Goal: Ask a question

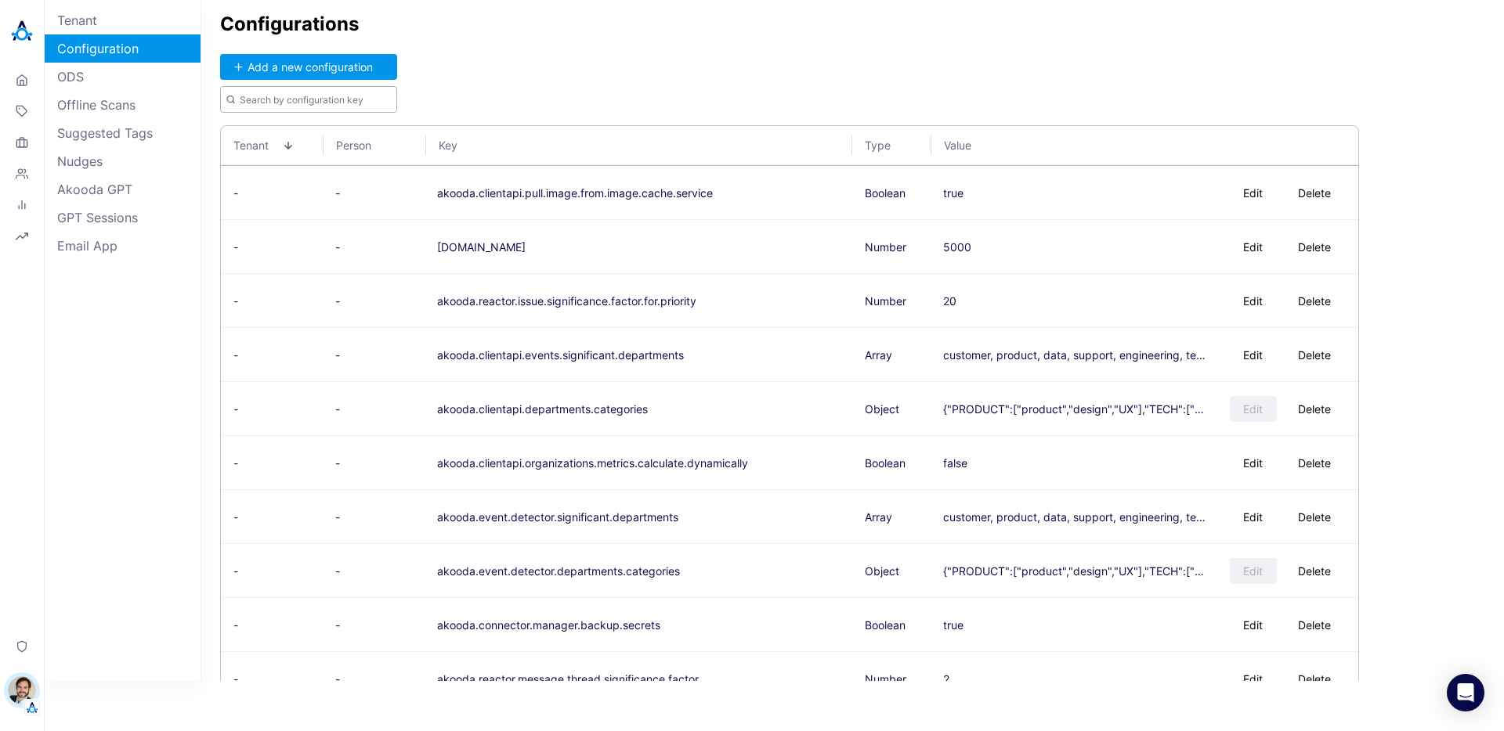
click at [299, 99] on input "text" at bounding box center [308, 99] width 177 height 27
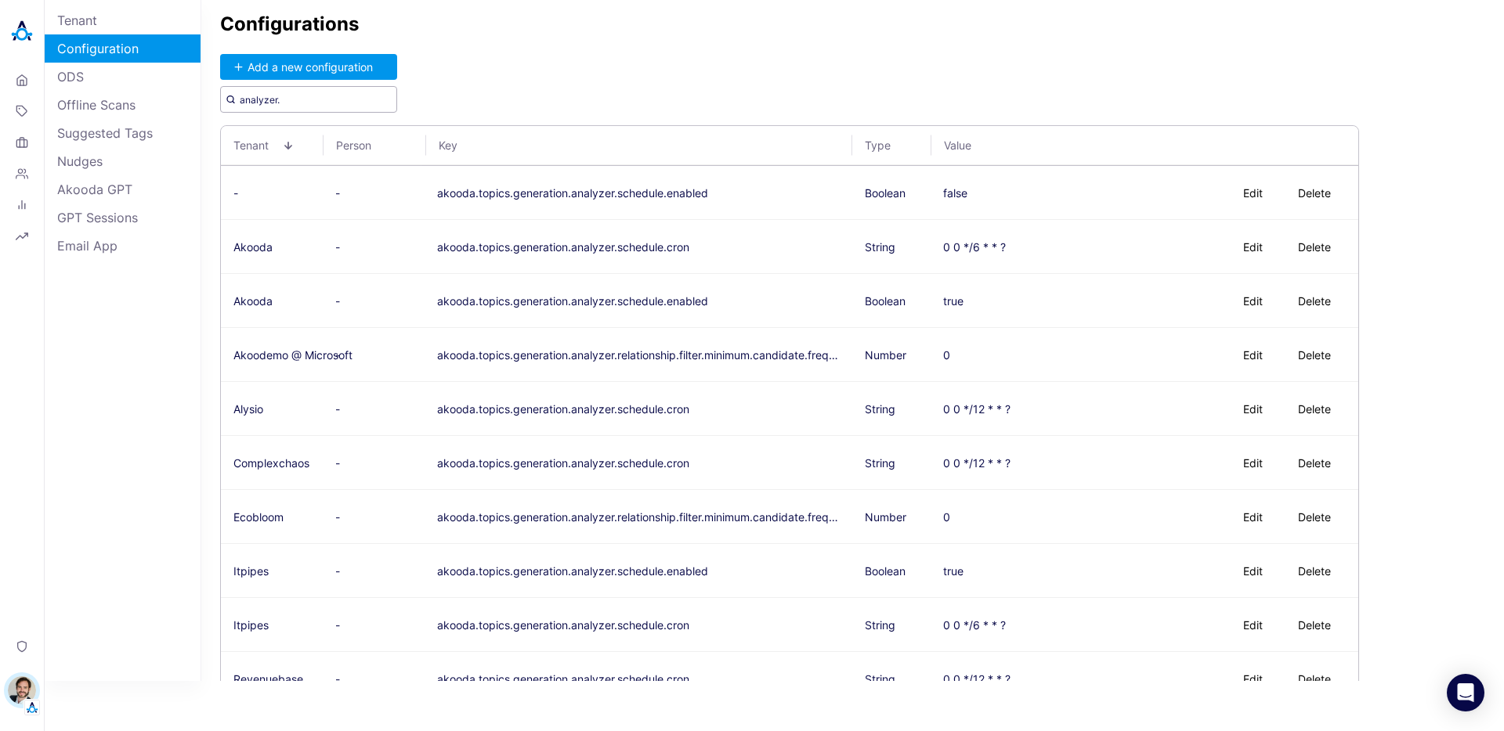
type input "analyzer."
click at [573, 68] on div "Configurations Add a new configuration analyzer. Tenant Person Key Type Value -…" at bounding box center [852, 340] width 1302 height 681
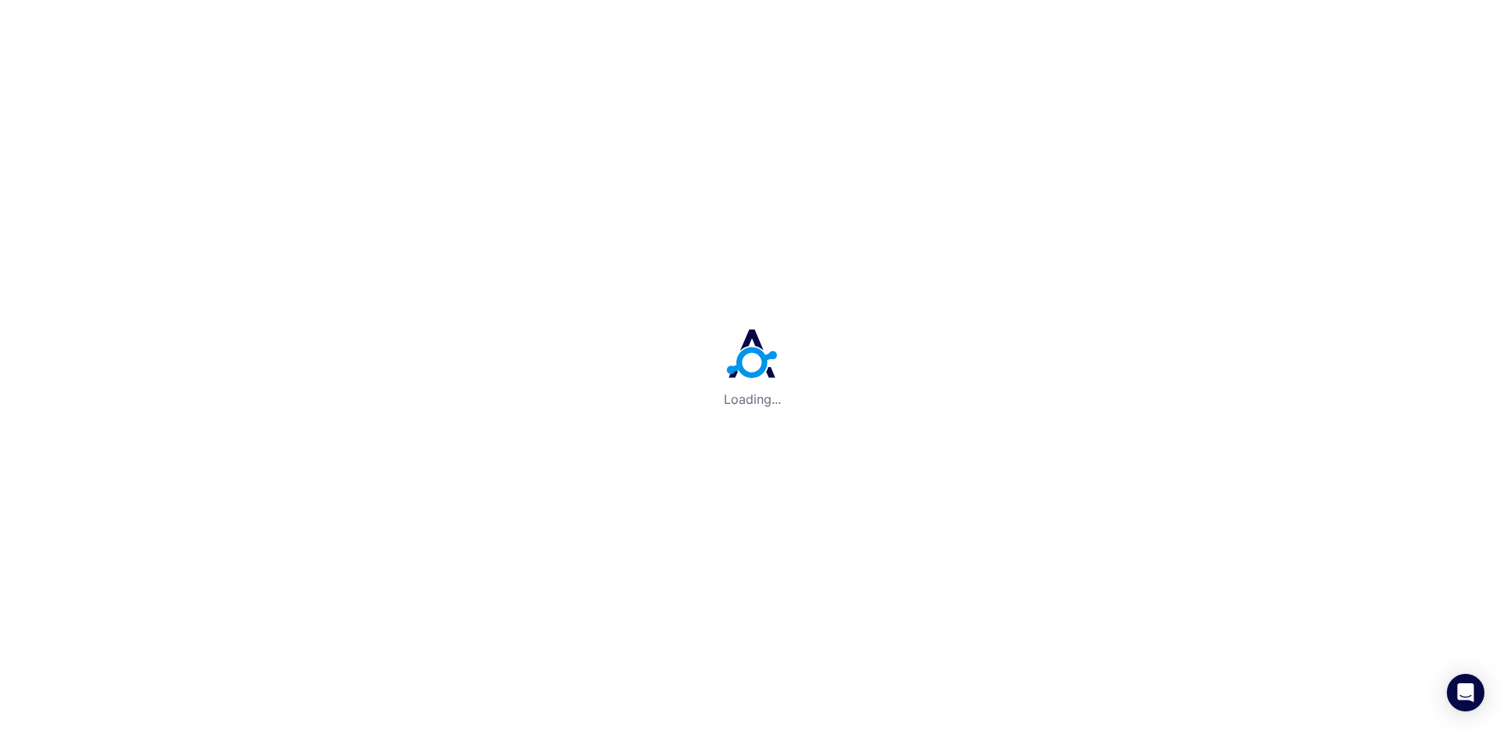
click at [231, 182] on div "Loading..." at bounding box center [752, 365] width 1504 height 731
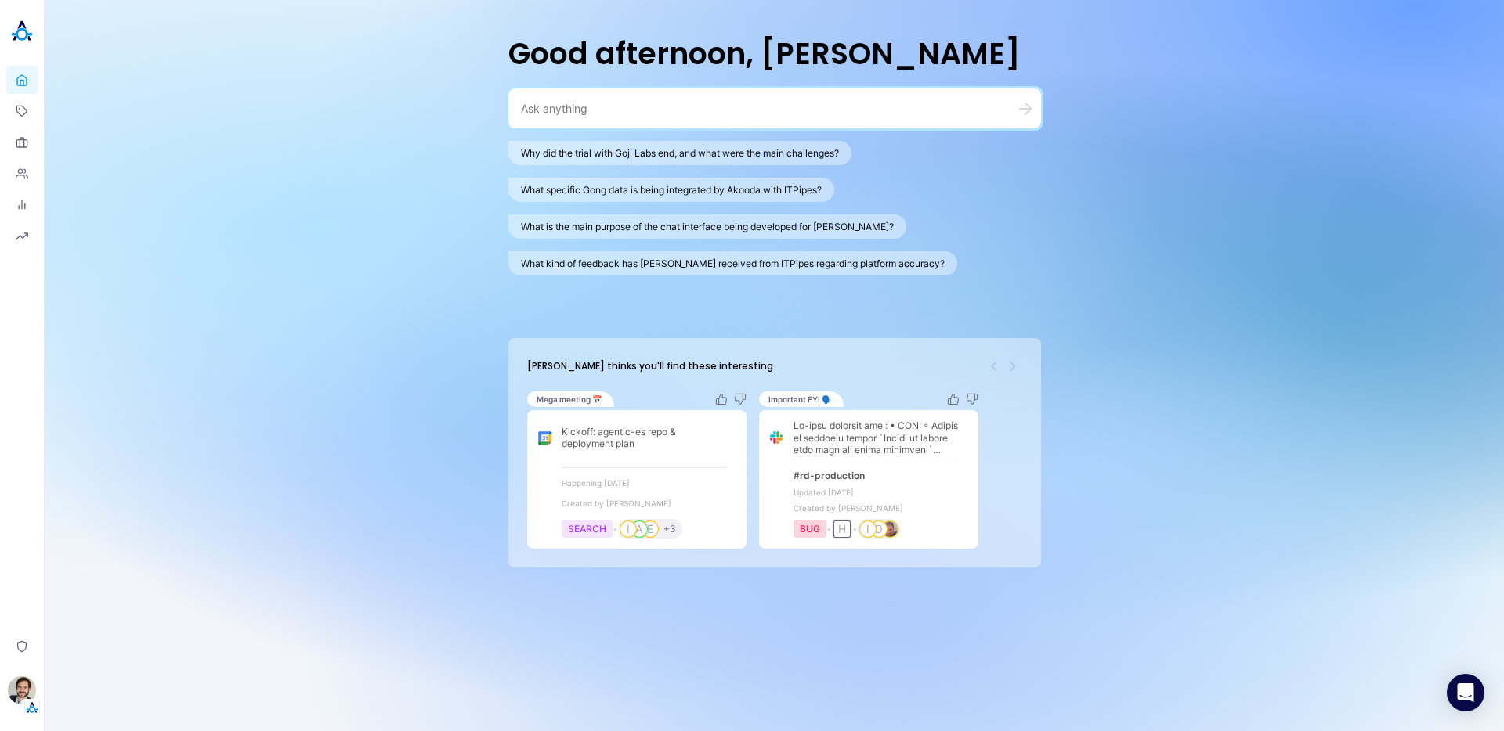
click at [425, 253] on div "Good afternoon, Stewart Why did the trial with Goji Labs end, and what were the…" at bounding box center [774, 365] width 1459 height 731
click at [580, 114] on textarea at bounding box center [756, 108] width 470 height 15
type textarea "Do we have a signed NDA with Walmart?"
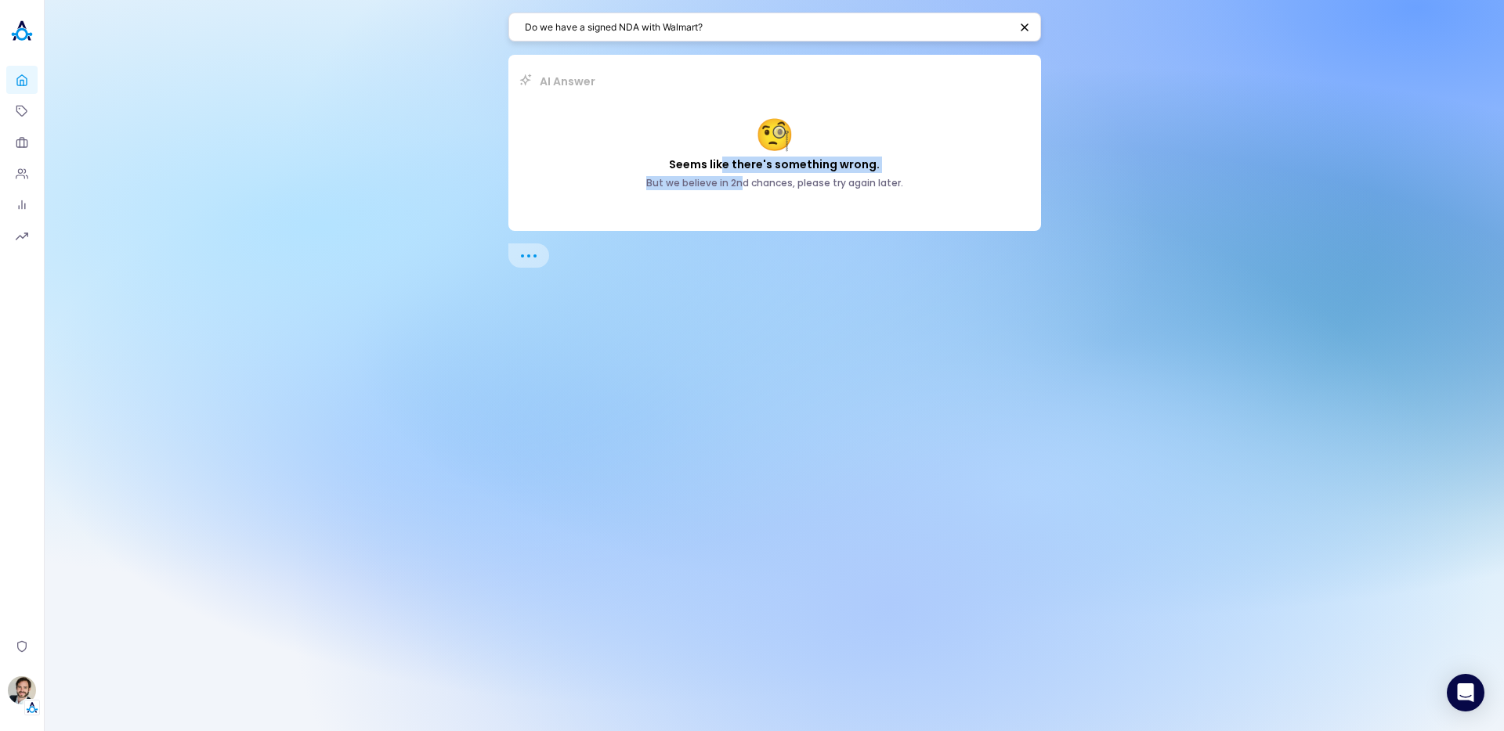
drag, startPoint x: 724, startPoint y: 165, endPoint x: 743, endPoint y: 181, distance: 24.5
click at [743, 181] on div "🧐 Seems like there's something wrong. But we believe in 2nd chances, please try…" at bounding box center [775, 152] width 470 height 107
click at [745, 182] on h4 "But we believe in 2nd chances, please try again later." at bounding box center [774, 183] width 257 height 14
click at [812, 190] on h4 "But we believe in 2nd chances, please try again later." at bounding box center [774, 183] width 257 height 14
drag, startPoint x: 773, startPoint y: 185, endPoint x: 818, endPoint y: 183, distance: 45.4
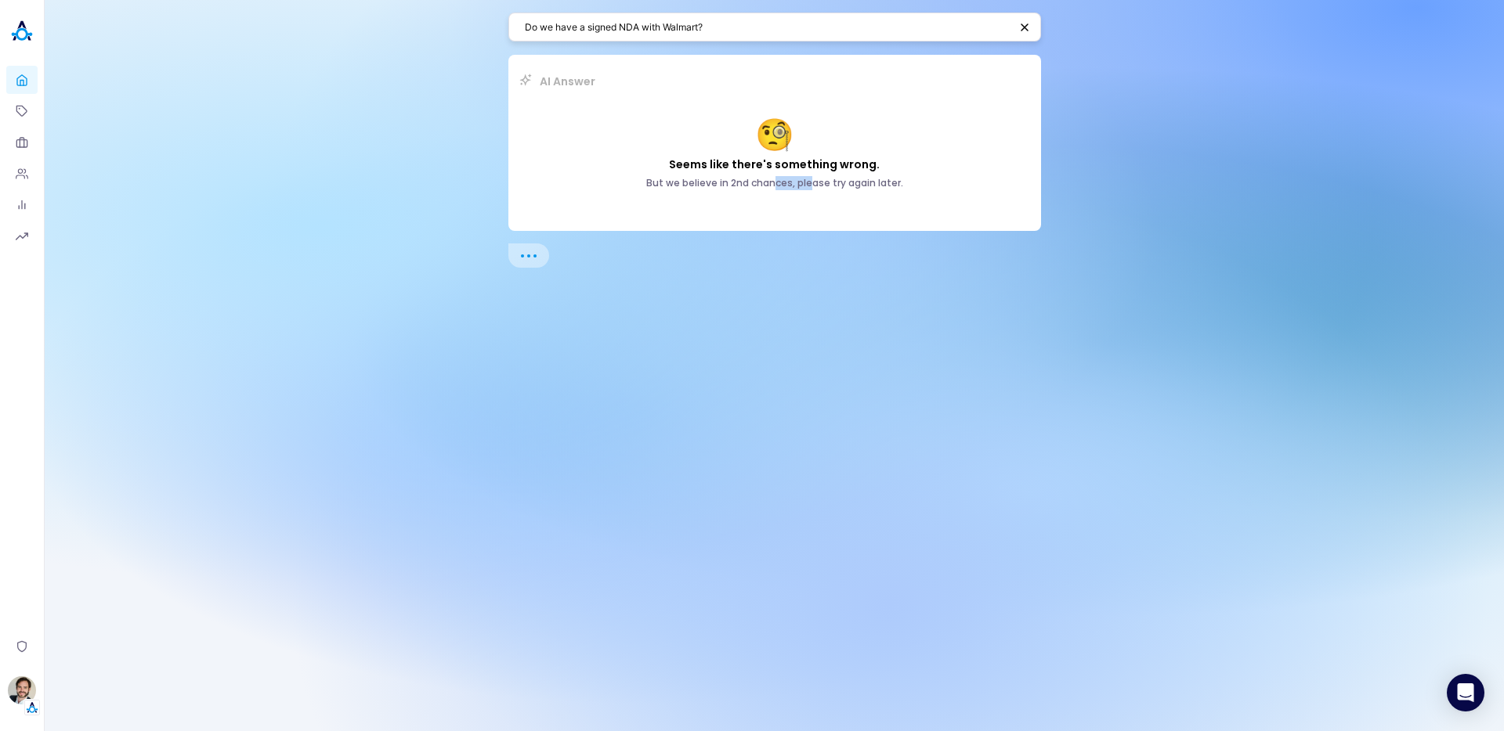
click at [811, 184] on h4 "But we believe in 2nd chances, please try again later." at bounding box center [774, 183] width 257 height 14
click at [818, 183] on h4 "But we believe in 2nd chances, please try again later." at bounding box center [774, 183] width 257 height 14
click at [727, 27] on textarea "Do we have a signed NDA with Walmart?" at bounding box center [767, 27] width 484 height 15
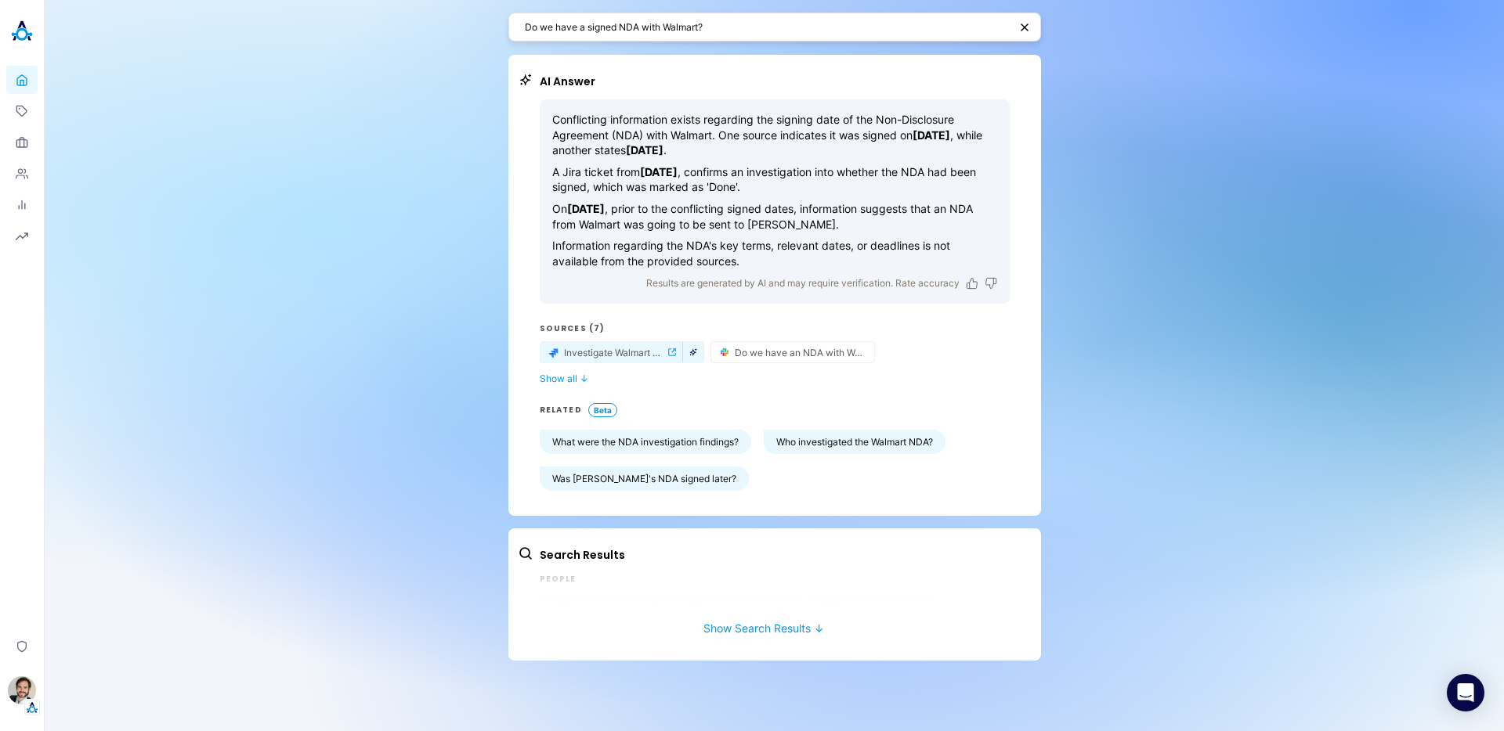
click at [695, 354] on icon "button" at bounding box center [693, 352] width 8 height 8
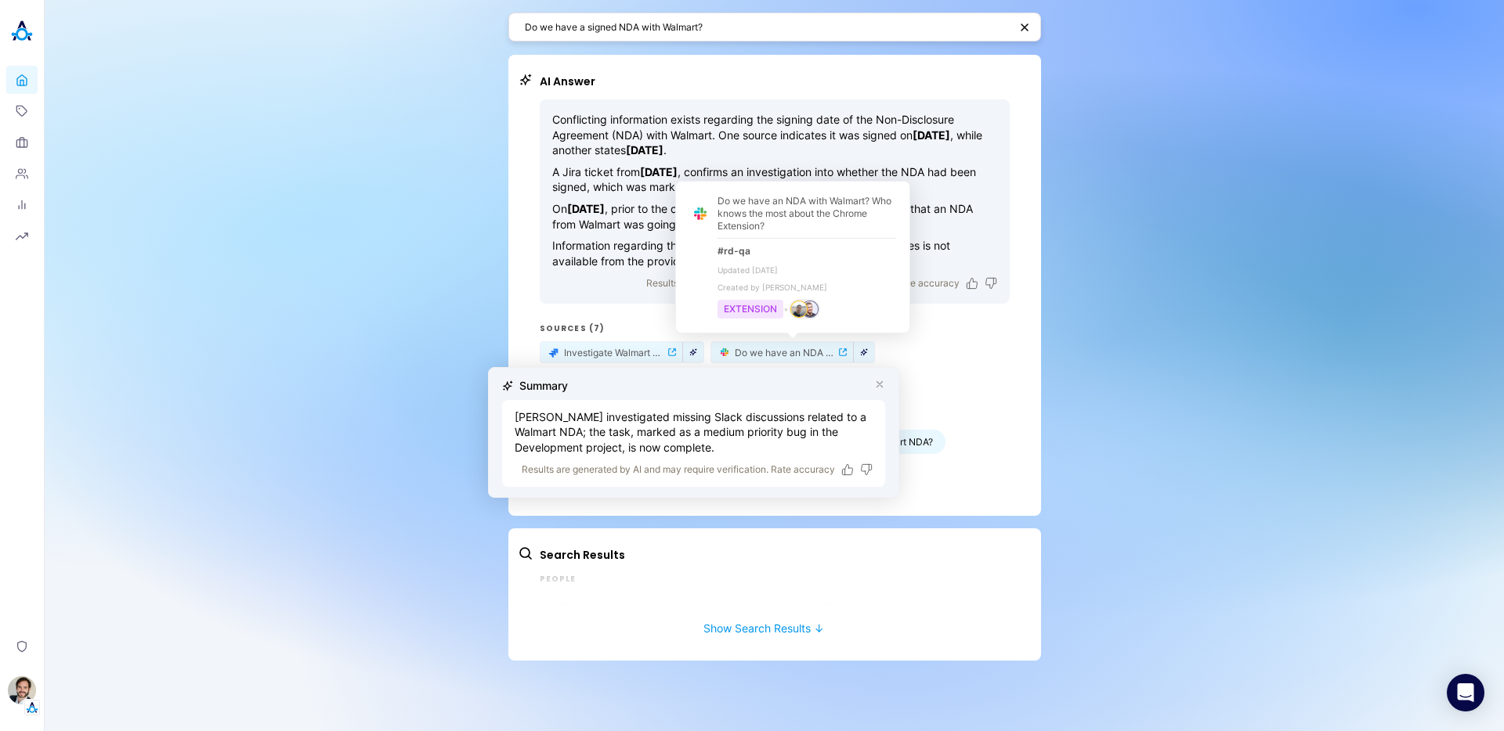
click at [871, 354] on button "button" at bounding box center [864, 352] width 20 height 14
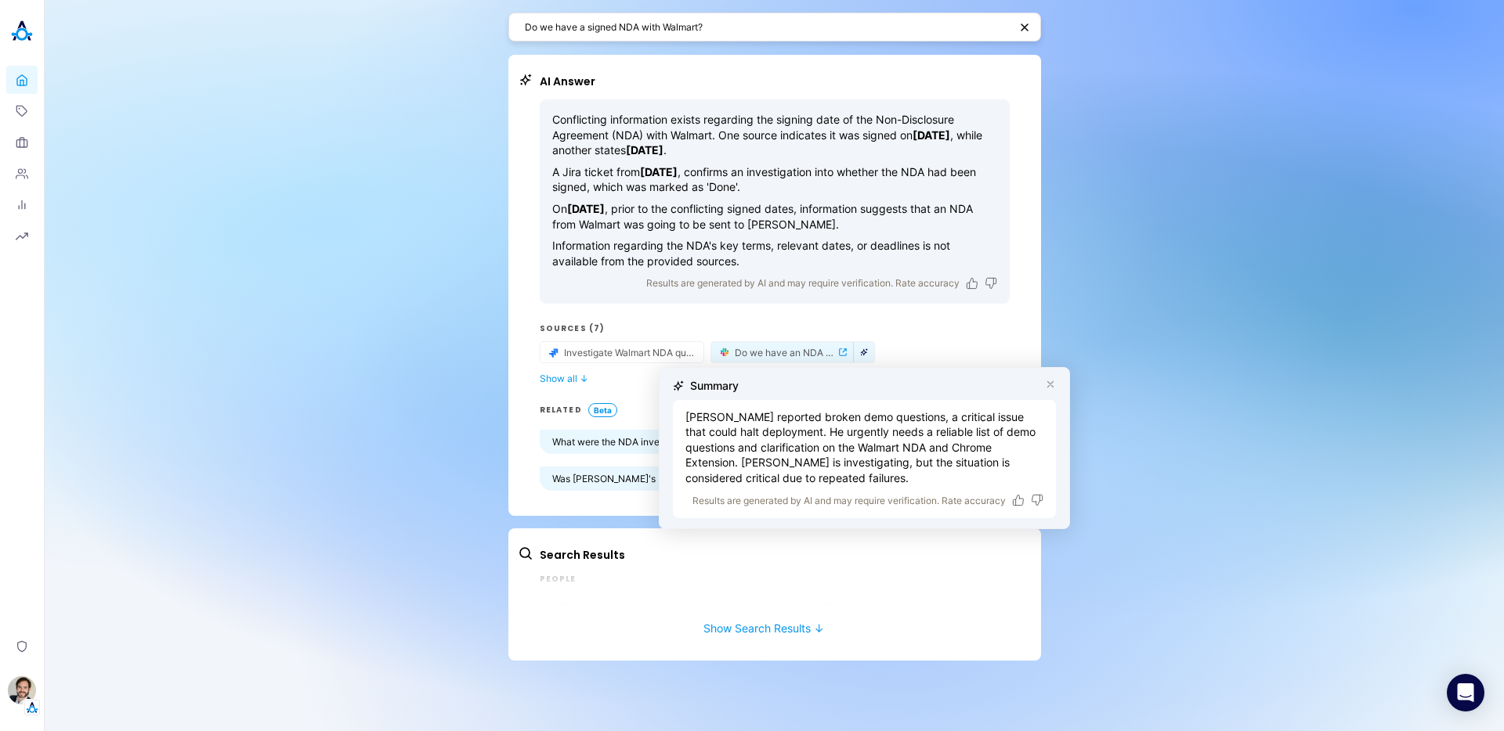
click at [1049, 383] on icon "button" at bounding box center [1050, 384] width 5 height 5
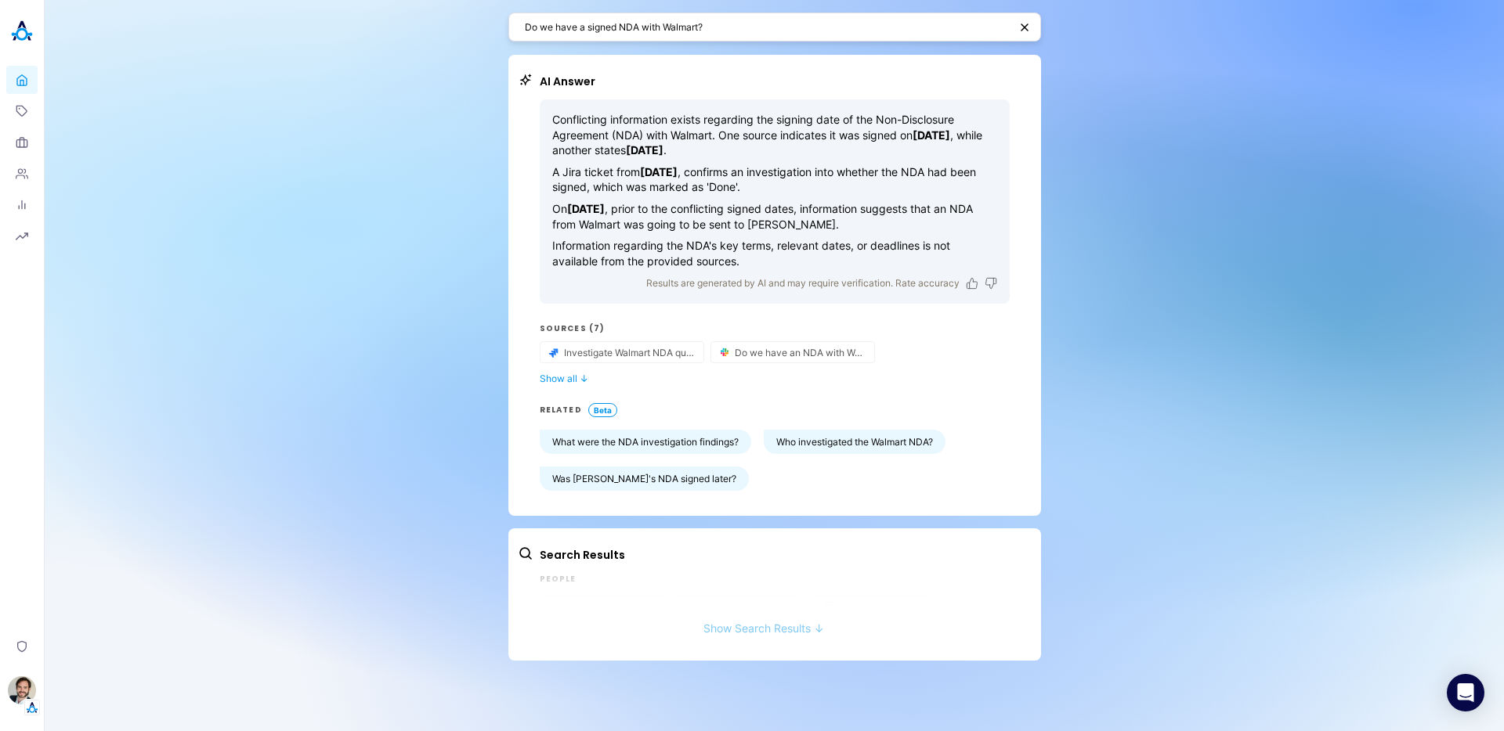
click at [755, 625] on button "Show Search Results ↓" at bounding box center [764, 620] width 492 height 29
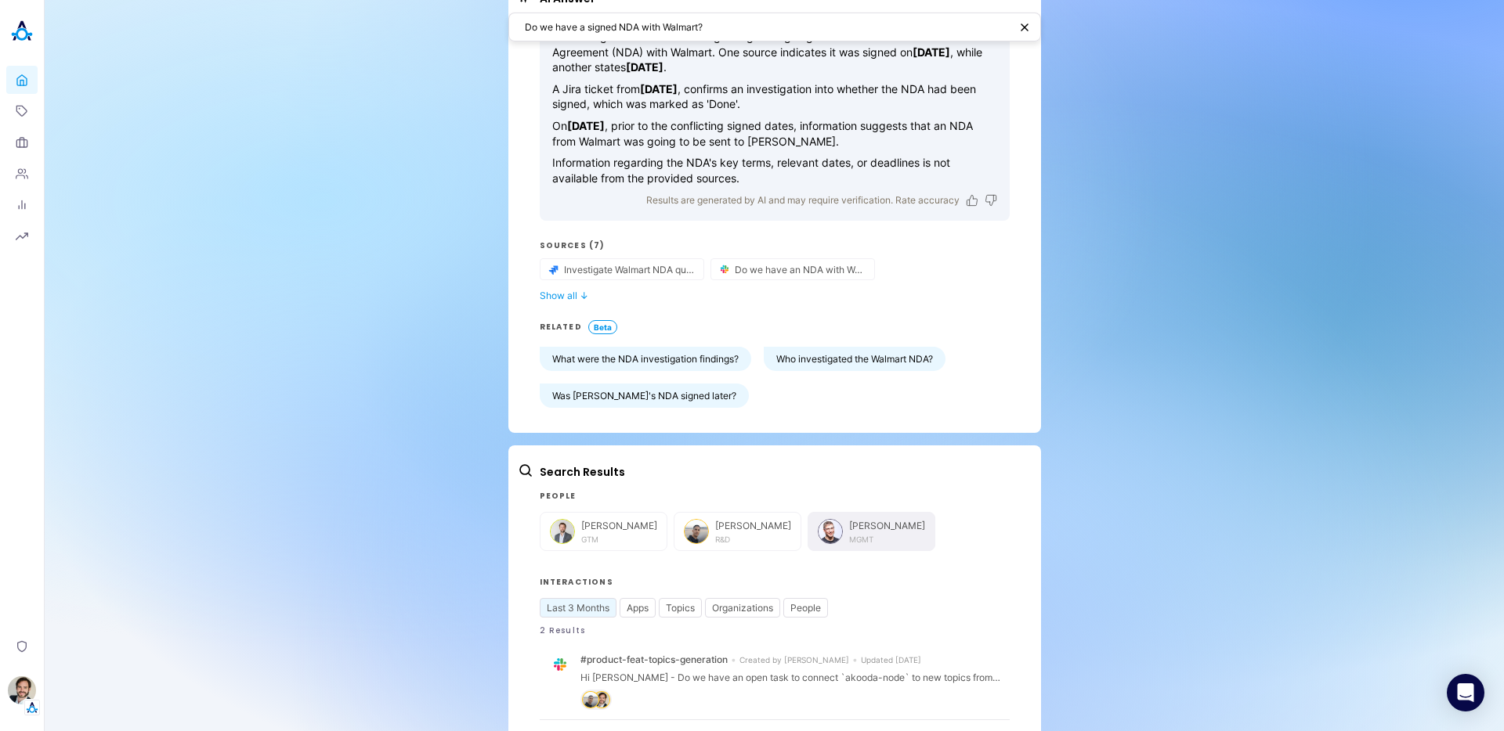
scroll to position [185, 0]
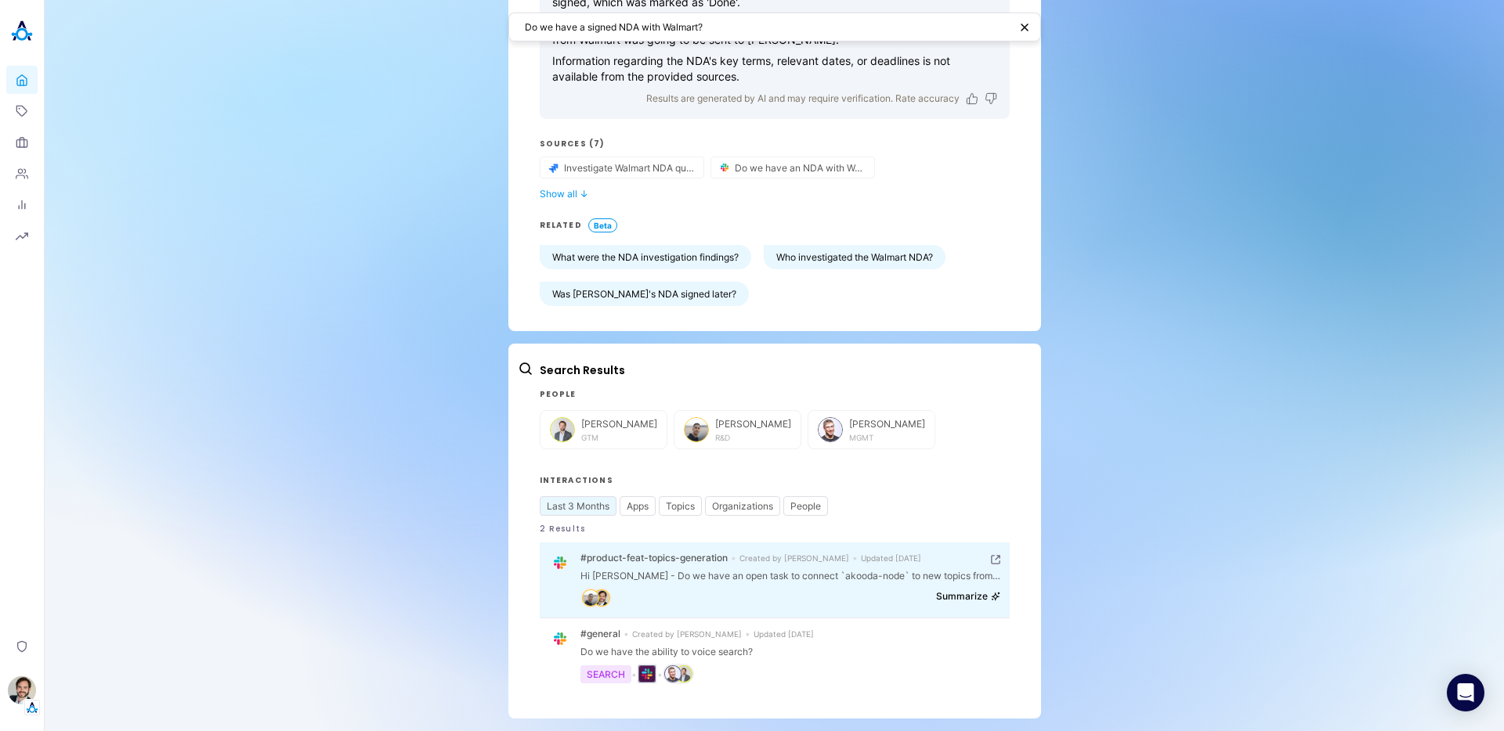
click at [976, 601] on button "Summarize" at bounding box center [968, 596] width 64 height 12
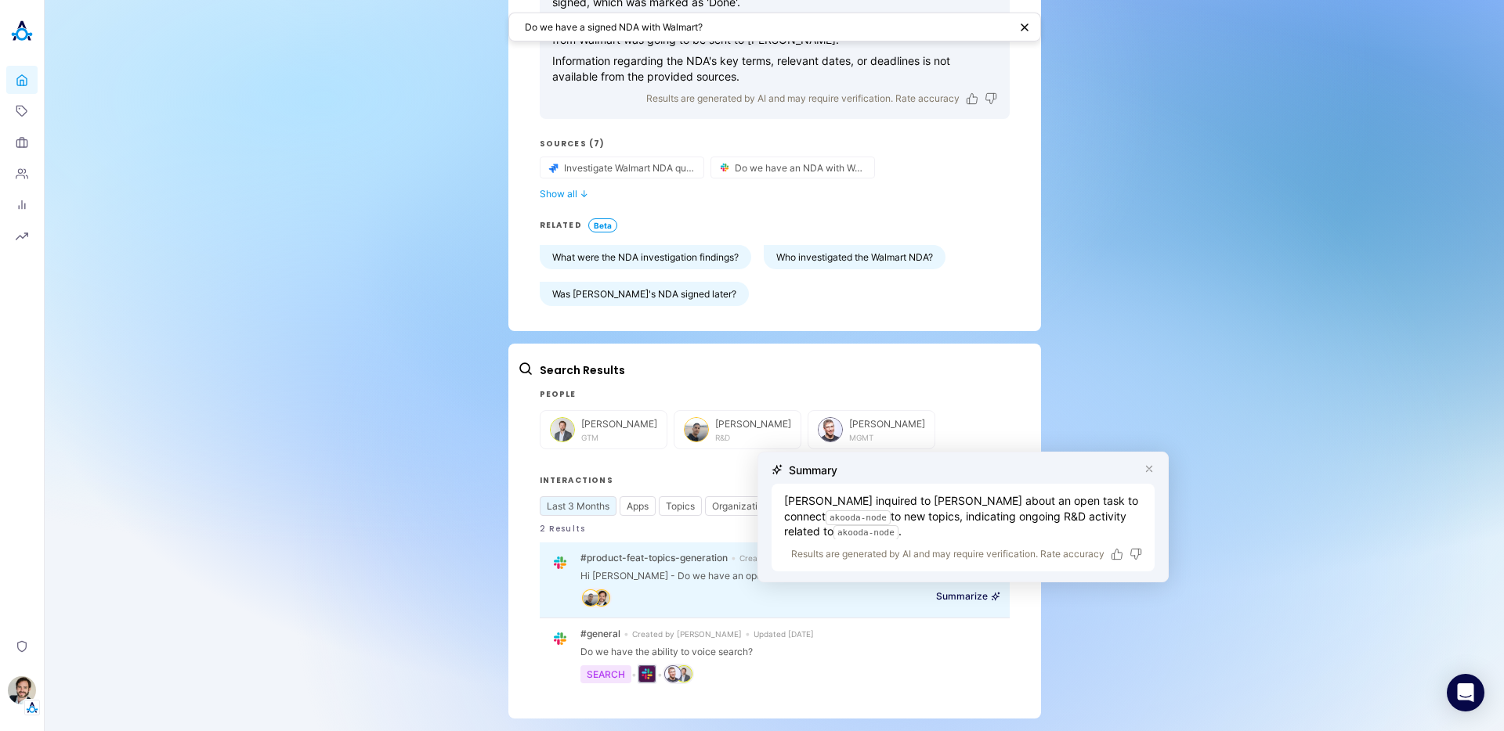
click at [1149, 468] on icon "button" at bounding box center [1149, 468] width 5 height 5
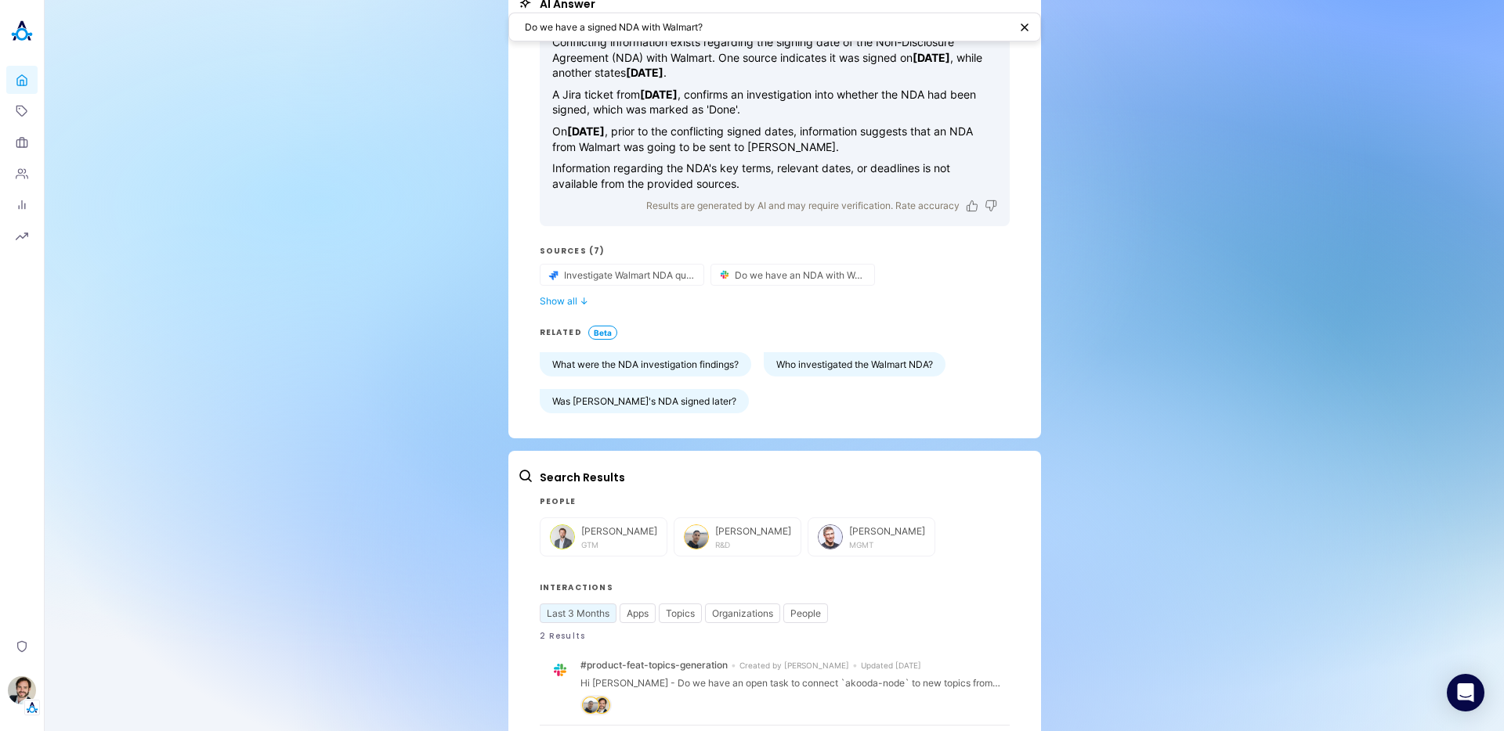
scroll to position [0, 0]
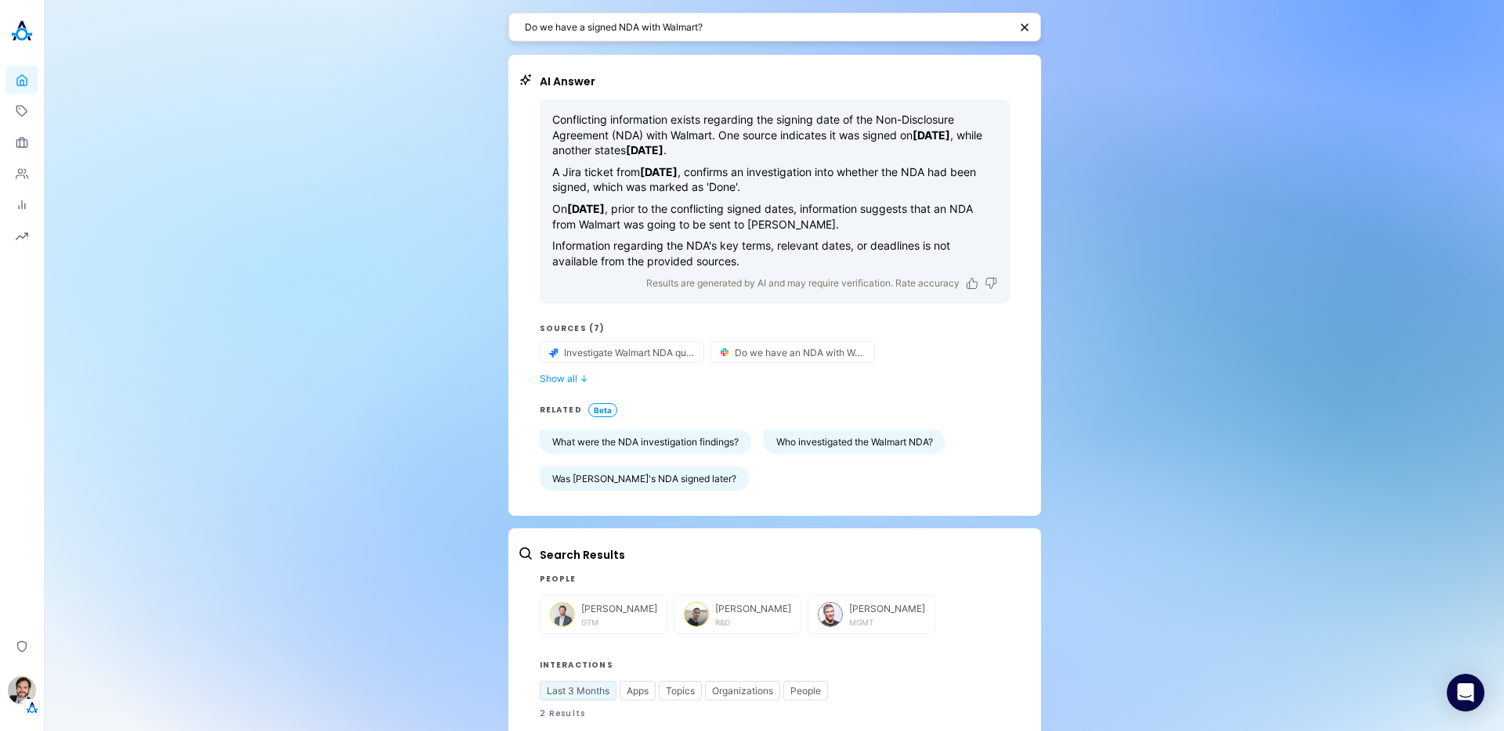
click at [356, 83] on div "Do we have a signed NDA with Walmart? AI Answer Conflicting information exists …" at bounding box center [774, 458] width 1459 height 916
click at [23, 31] on img at bounding box center [21, 31] width 31 height 31
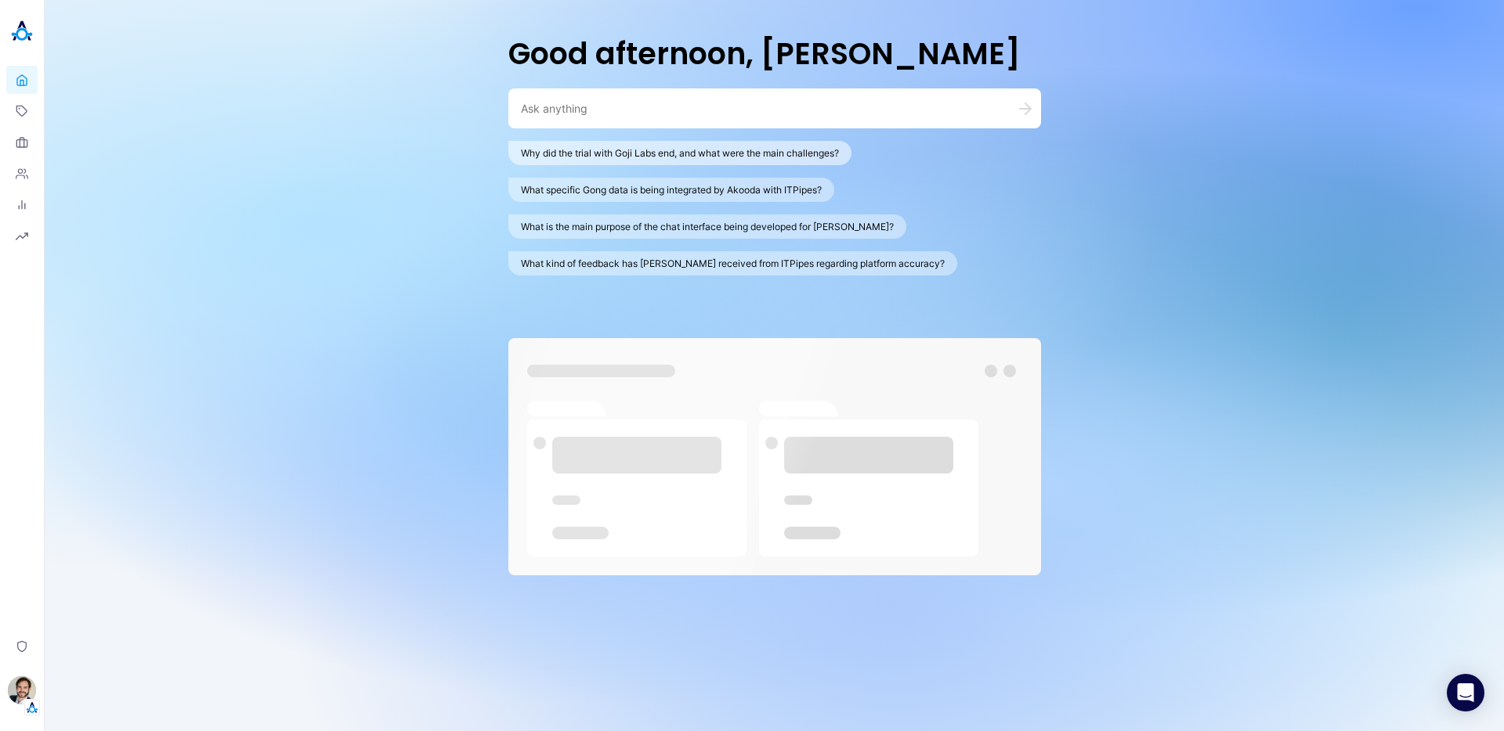
click at [585, 149] on button "Why did the trial with Goji Labs end, and what were the main challenges?" at bounding box center [679, 153] width 343 height 24
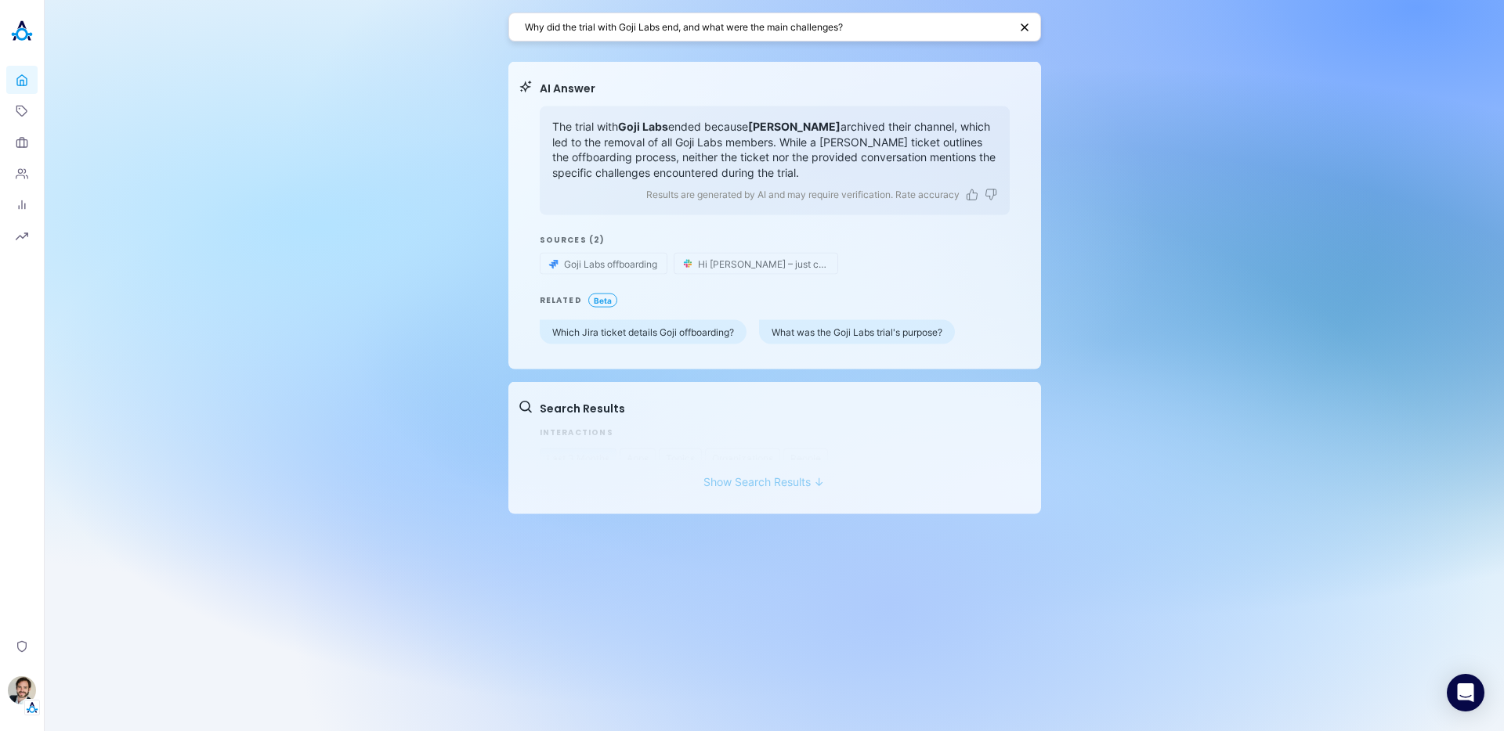
click at [746, 474] on button "Show Search Results ↓" at bounding box center [764, 467] width 492 height 29
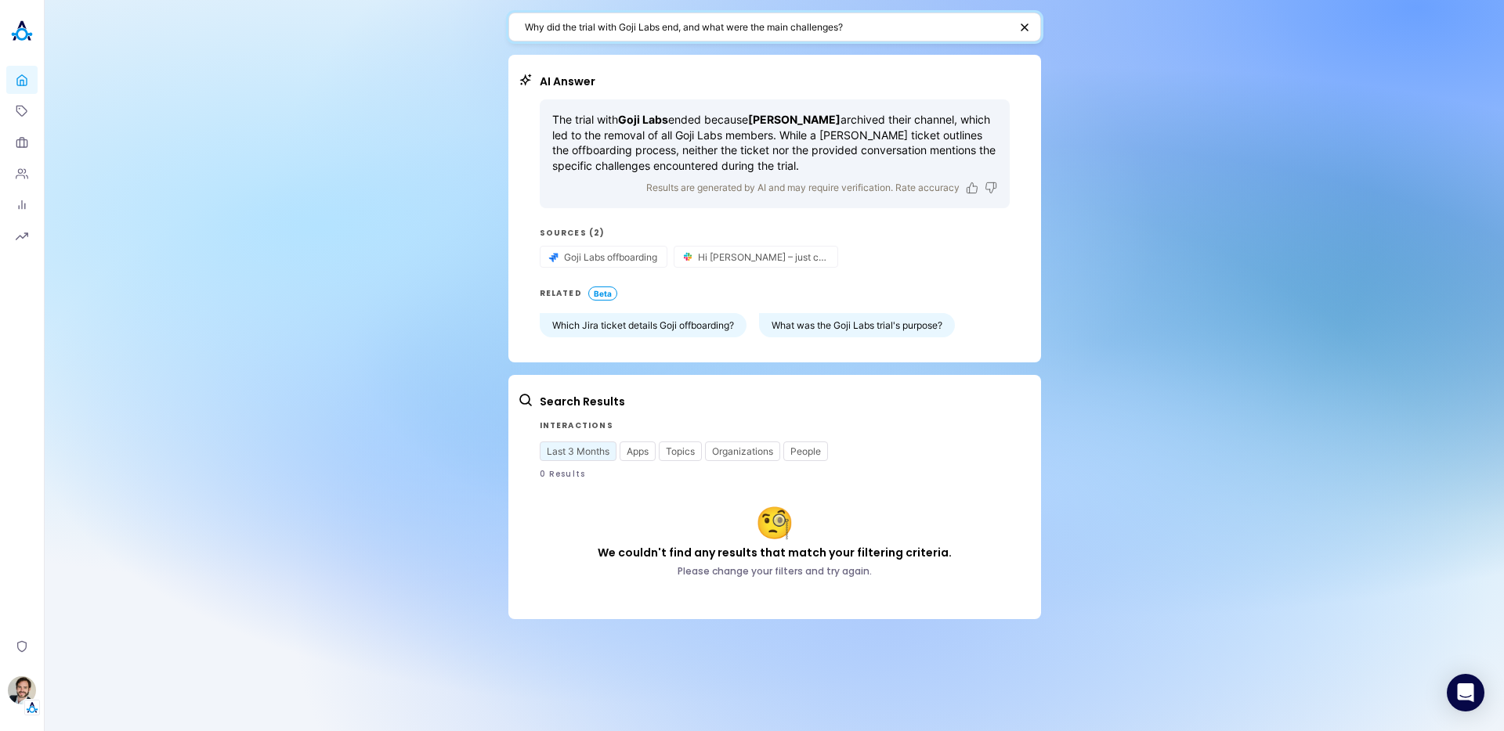
drag, startPoint x: 844, startPoint y: 30, endPoint x: 427, endPoint y: 31, distance: 417.4
click at [427, 31] on div "Why did the trial with Goji Labs end, and what were the main challenges? AI Ans…" at bounding box center [774, 365] width 1459 height 731
type textarea "roadmap"
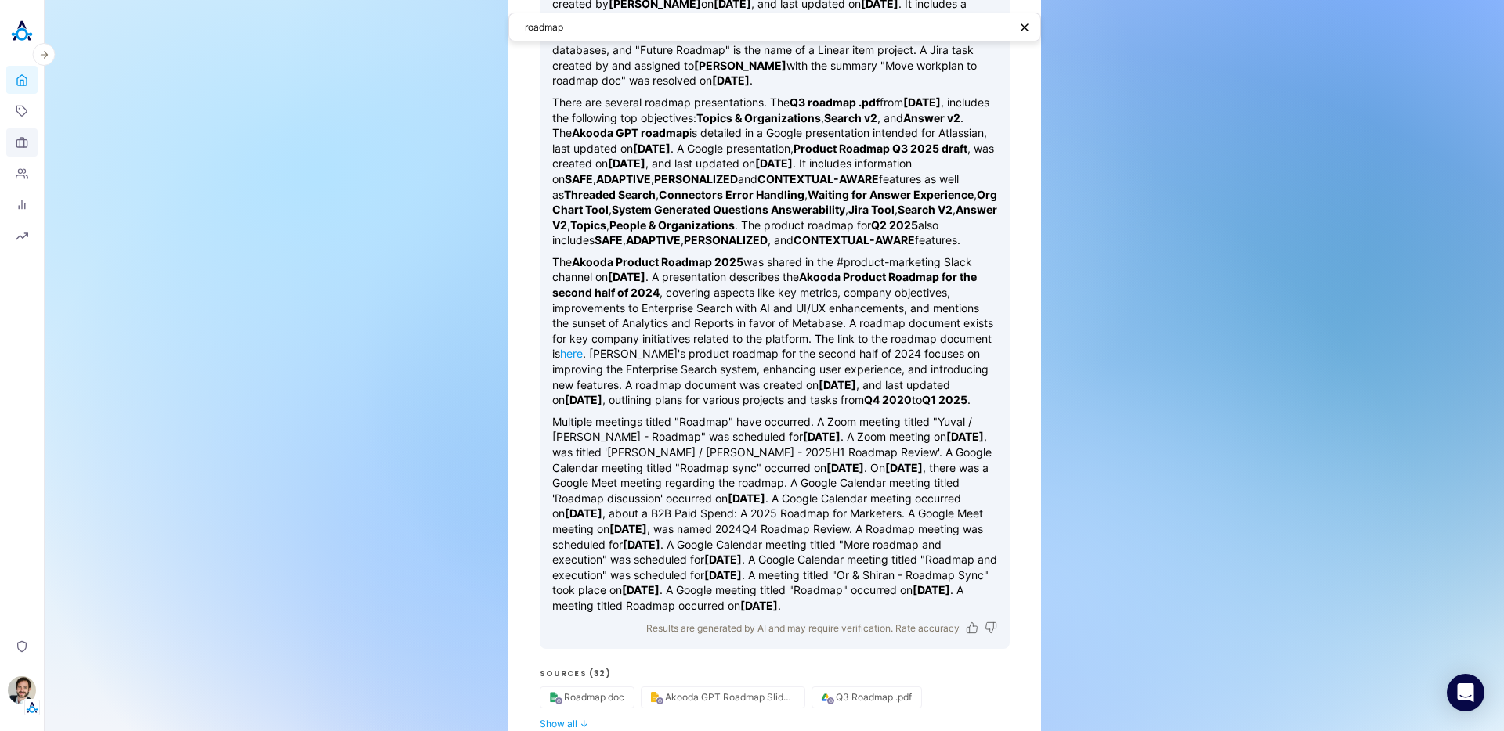
scroll to position [104, 0]
